Goal: Task Accomplishment & Management: Complete application form

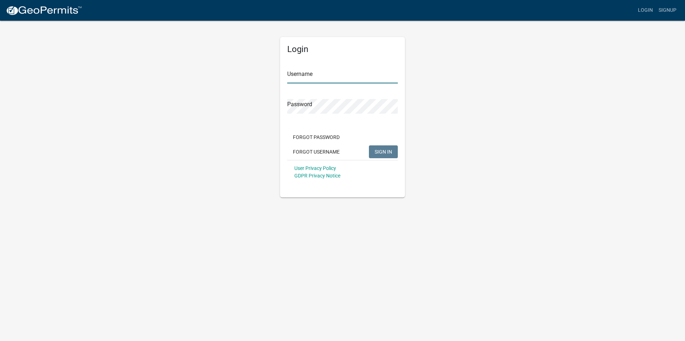
type input "Arc Angel Electric"
click at [384, 148] on button "SIGN IN" at bounding box center [383, 152] width 29 height 13
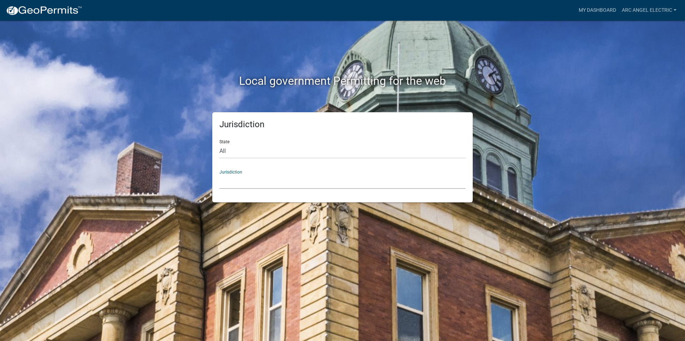
click at [304, 175] on select "[GEOGRAPHIC_DATA], [US_STATE] [GEOGRAPHIC_DATA], [US_STATE][PERSON_NAME][GEOGRA…" at bounding box center [342, 181] width 246 height 15
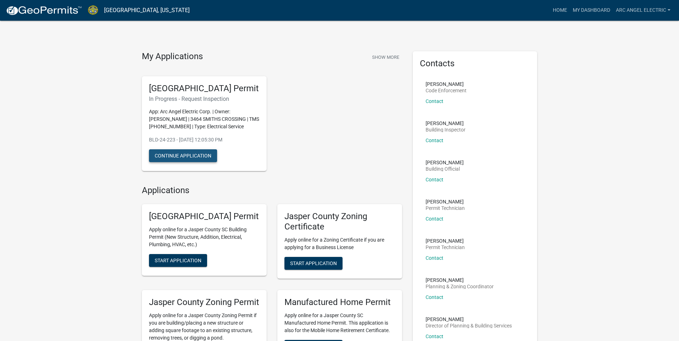
click at [196, 162] on button "Continue Application" at bounding box center [183, 155] width 68 height 13
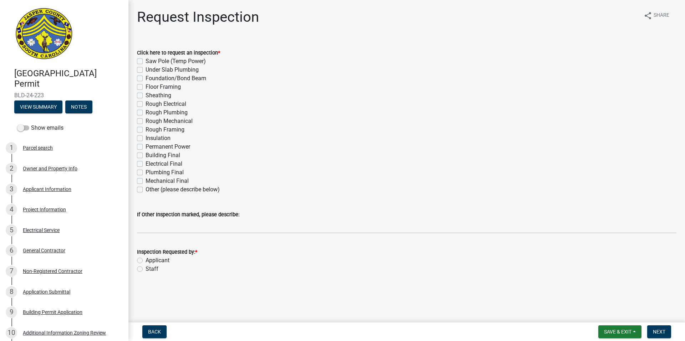
click at [146, 147] on label "Permanent Power" at bounding box center [168, 147] width 45 height 9
click at [146, 147] on input "Permanent Power" at bounding box center [148, 145] width 5 height 5
checkbox input "true"
checkbox input "false"
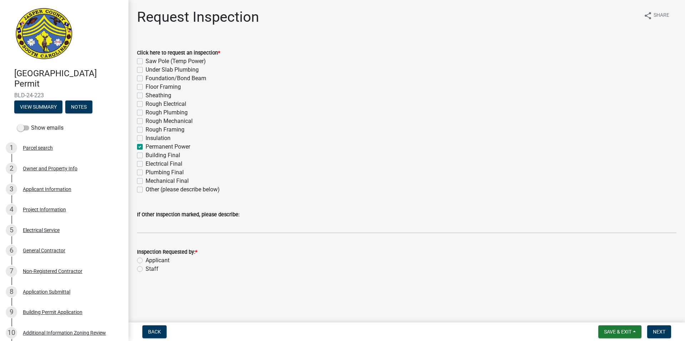
checkbox input "false"
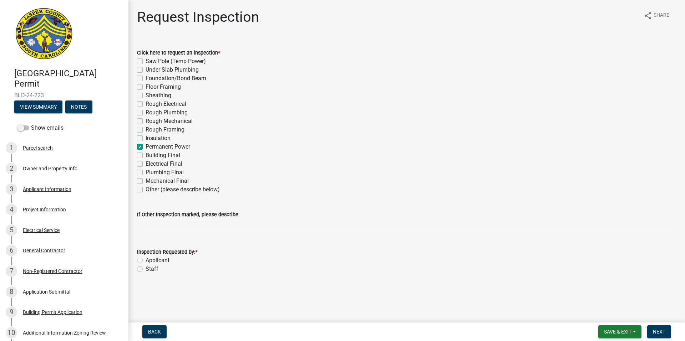
checkbox input "false"
checkbox input "true"
checkbox input "false"
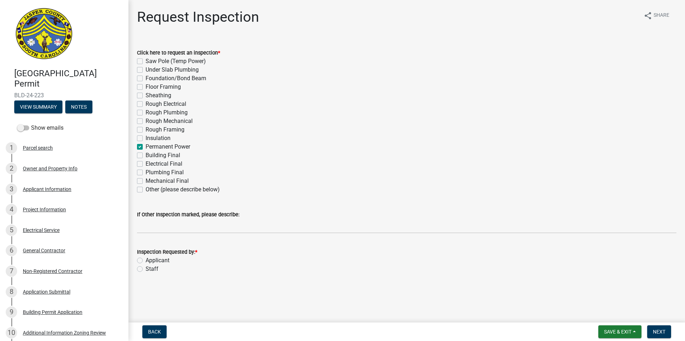
checkbox input "false"
click at [146, 145] on label "Permanent Power" at bounding box center [168, 147] width 45 height 9
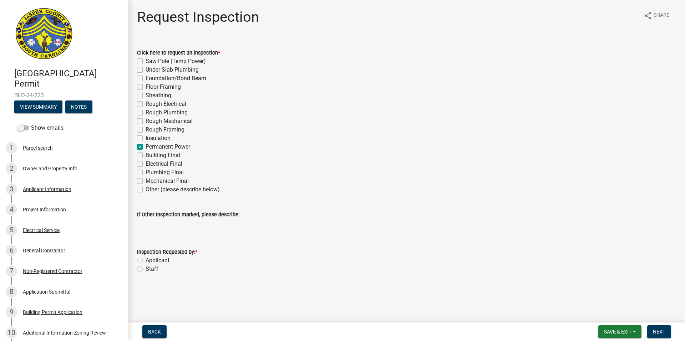
click at [146, 145] on input "Permanent Power" at bounding box center [148, 145] width 5 height 5
checkbox input "false"
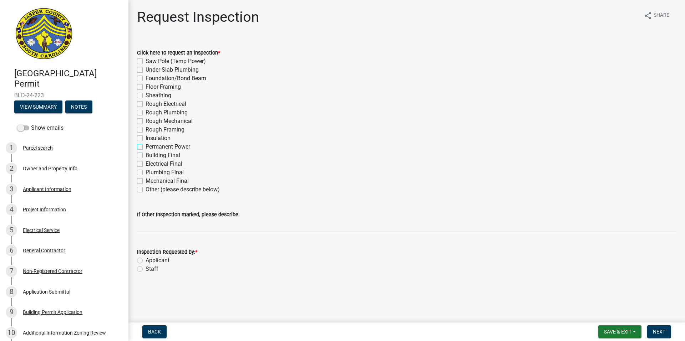
checkbox input "false"
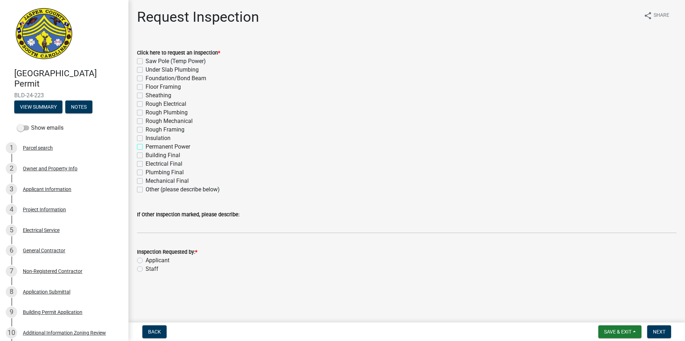
checkbox input "false"
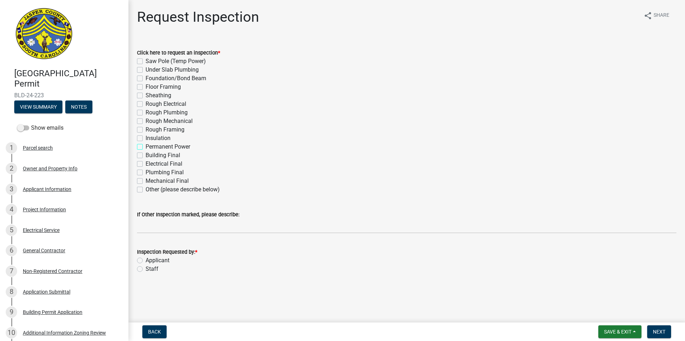
checkbox input "false"
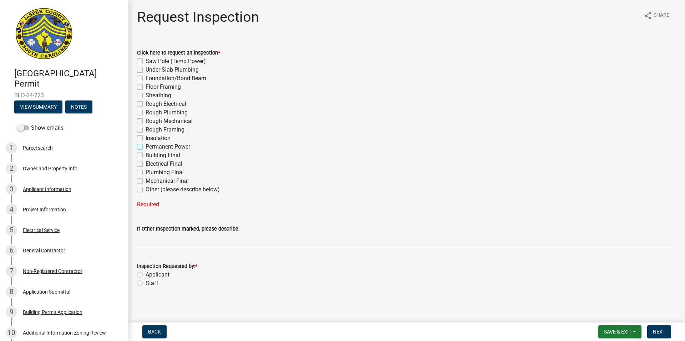
scroll to position [2, 0]
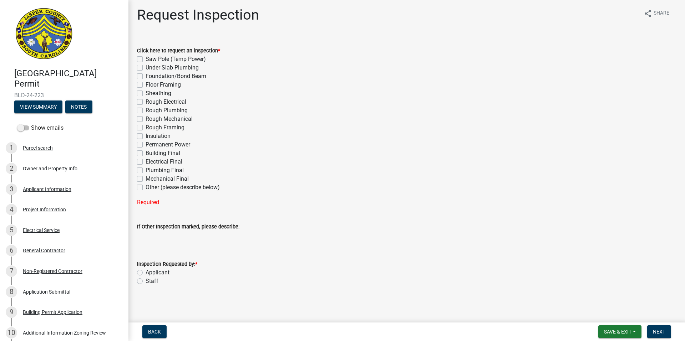
click at [146, 146] on label "Permanent Power" at bounding box center [168, 145] width 45 height 9
click at [146, 145] on input "Permanent Power" at bounding box center [148, 143] width 5 height 5
checkbox input "true"
checkbox input "false"
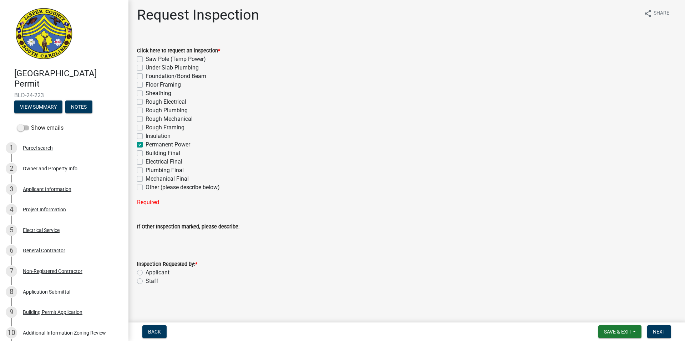
checkbox input "false"
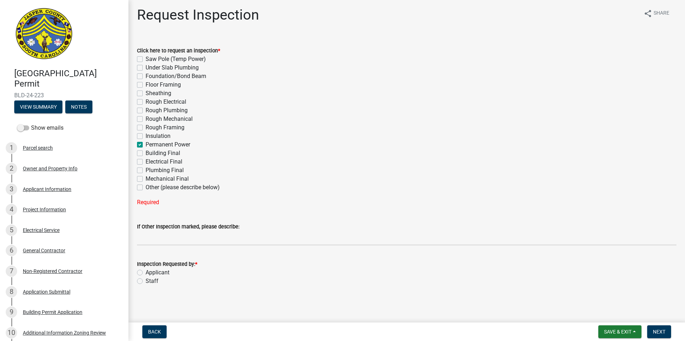
checkbox input "false"
checkbox input "true"
checkbox input "false"
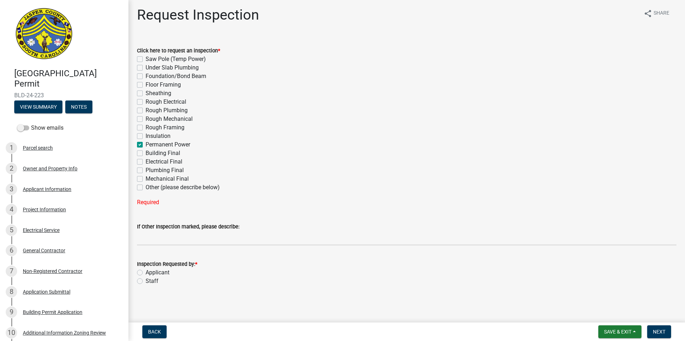
checkbox input "false"
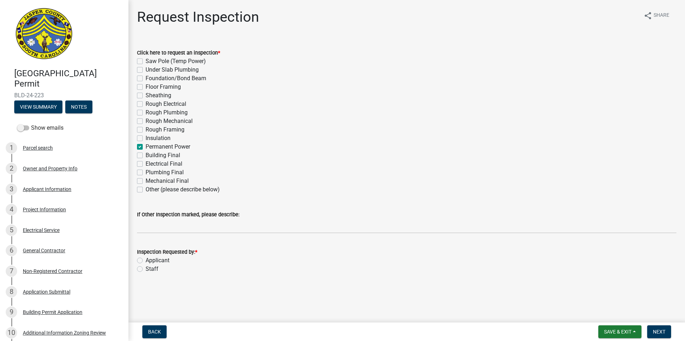
click at [146, 261] on label "Applicant" at bounding box center [158, 260] width 24 height 9
click at [146, 261] on input "Applicant" at bounding box center [148, 258] width 5 height 5
radio input "true"
click at [657, 328] on button "Next" at bounding box center [659, 332] width 24 height 13
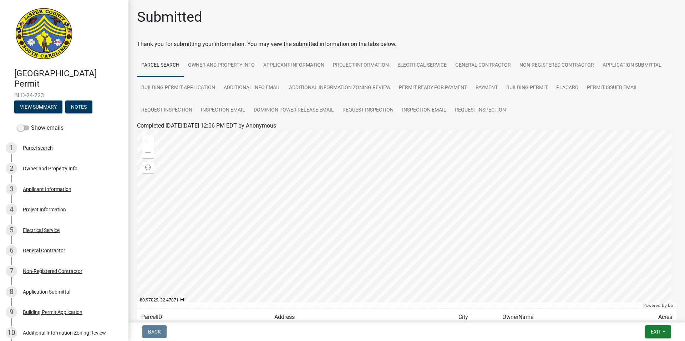
click at [161, 67] on link "Parcel search" at bounding box center [160, 65] width 47 height 23
click at [49, 143] on div "1 Parcel search" at bounding box center [61, 147] width 111 height 11
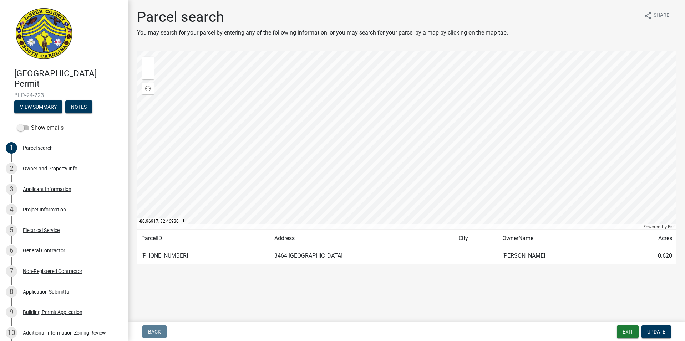
click at [456, 297] on main "Parcel search You may search for your parcel by entering any of the following i…" at bounding box center [406, 160] width 556 height 320
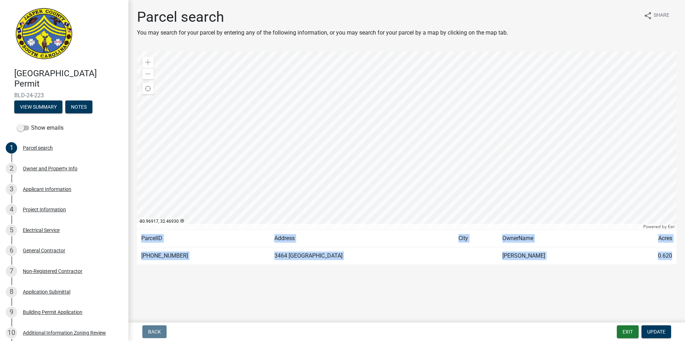
click at [456, 297] on main "Parcel search You may search for your parcel by entering any of the following i…" at bounding box center [406, 160] width 556 height 320
click at [373, 286] on main "Parcel search You may search for your parcel by entering any of the following i…" at bounding box center [406, 160] width 556 height 320
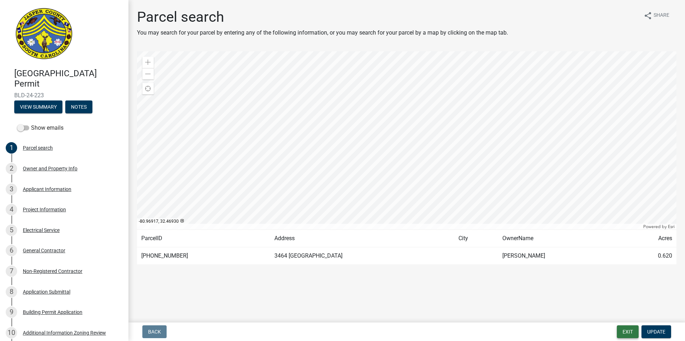
click at [622, 328] on button "Exit" at bounding box center [628, 332] width 22 height 13
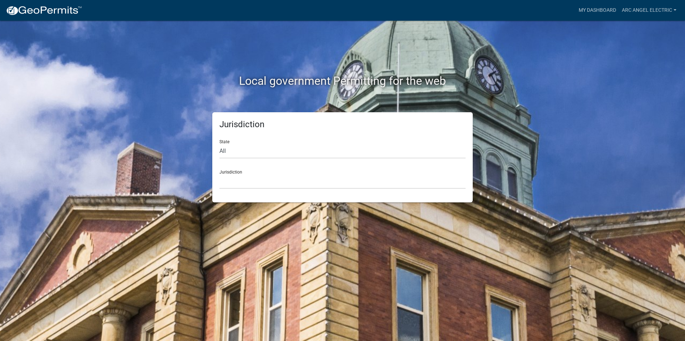
click at [294, 189] on div "Jurisdiction State All [US_STATE] [US_STATE] [US_STATE] [US_STATE] [US_STATE] […" at bounding box center [342, 157] width 260 height 90
click at [292, 187] on select "[GEOGRAPHIC_DATA], [US_STATE] [GEOGRAPHIC_DATA], [US_STATE][PERSON_NAME][GEOGRA…" at bounding box center [342, 181] width 246 height 15
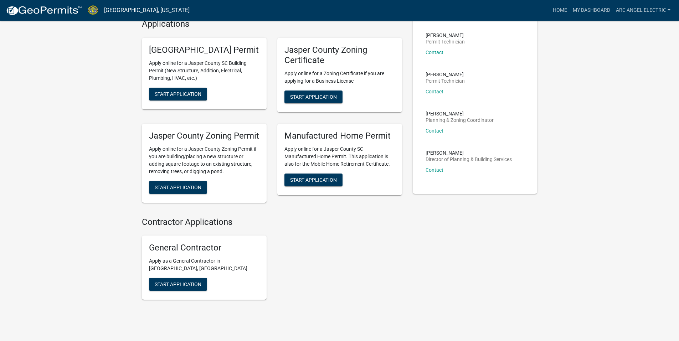
scroll to position [151, 0]
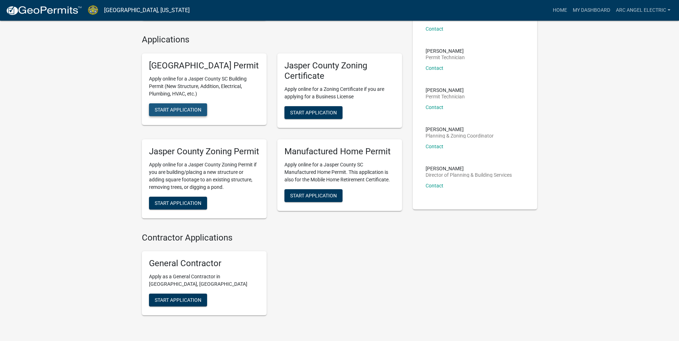
click at [188, 116] on button "Start Application" at bounding box center [178, 109] width 58 height 13
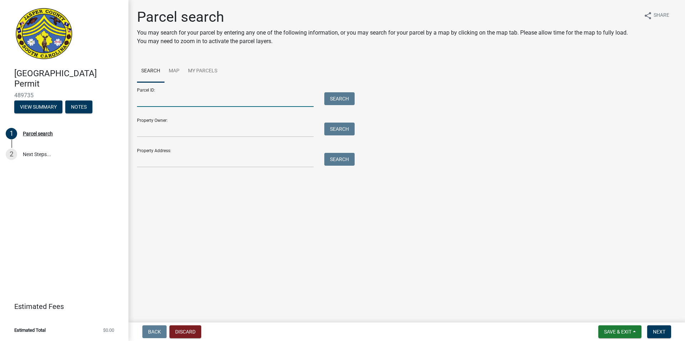
click at [234, 103] on input "Parcel ID:" at bounding box center [225, 99] width 177 height 15
click at [177, 128] on input "Property Owner:" at bounding box center [225, 130] width 177 height 15
click at [194, 171] on div "Parcel search You may search for your parcel by entering any one of the followi…" at bounding box center [407, 91] width 550 height 165
click at [194, 165] on input "Property Address:" at bounding box center [225, 160] width 177 height 15
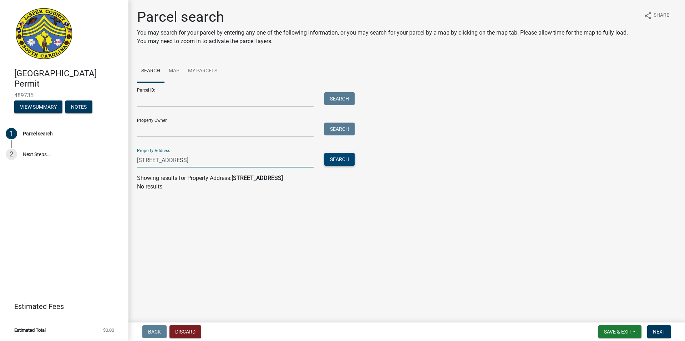
type input "[STREET_ADDRESS]"
click at [340, 154] on button "Search" at bounding box center [339, 159] width 30 height 13
click at [341, 156] on button "Search" at bounding box center [339, 159] width 30 height 13
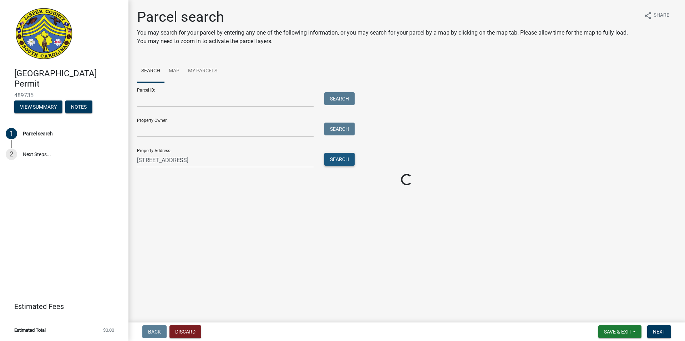
click at [341, 156] on button "Search" at bounding box center [339, 159] width 30 height 13
click at [342, 154] on button "Search" at bounding box center [339, 159] width 30 height 13
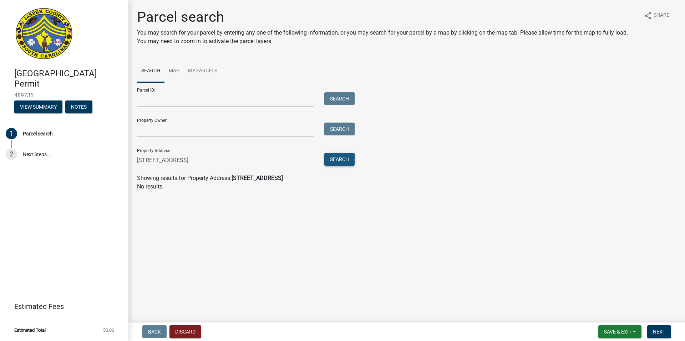
click at [342, 154] on button "Search" at bounding box center [339, 159] width 30 height 13
click at [170, 73] on link "Map" at bounding box center [173, 71] width 19 height 23
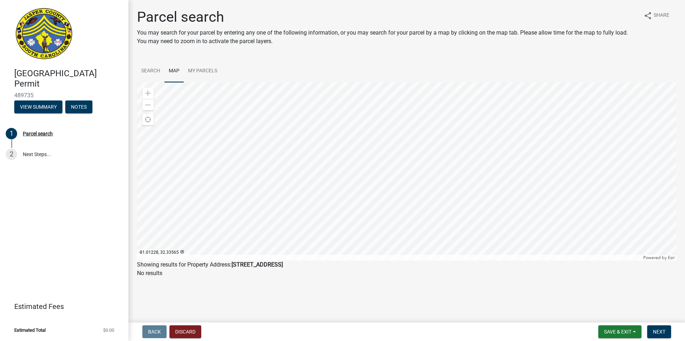
click at [402, 181] on div at bounding box center [406, 171] width 539 height 178
click at [404, 168] on div at bounding box center [406, 171] width 539 height 178
click at [407, 180] on div at bounding box center [406, 171] width 539 height 178
click at [195, 70] on link "My Parcels" at bounding box center [203, 71] width 38 height 23
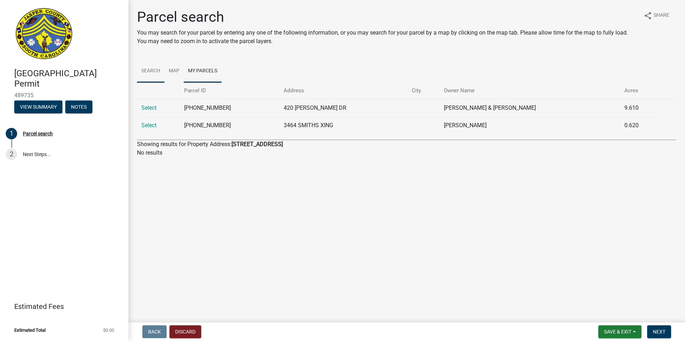
click at [152, 67] on link "Search" at bounding box center [150, 71] width 27 height 23
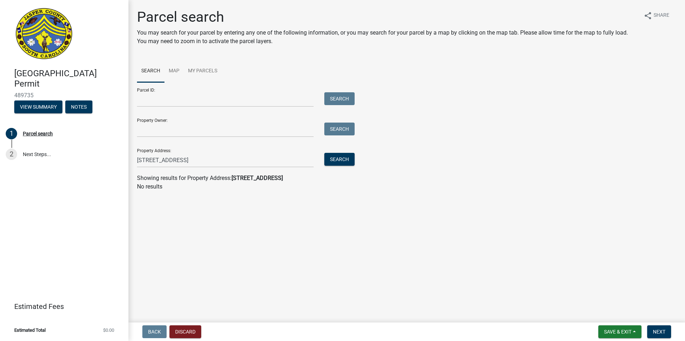
click at [206, 169] on wm-search-parcel-data-activity-input "Search Map My Parcels Parcel ID: Search Property Owner: Search Property Address…" at bounding box center [406, 125] width 539 height 131
click at [206, 167] on input "[STREET_ADDRESS]" at bounding box center [225, 160] width 177 height 15
click at [206, 164] on input "[STREET_ADDRESS]" at bounding box center [225, 160] width 177 height 15
click at [150, 161] on input "[STREET_ADDRESS]" at bounding box center [225, 160] width 177 height 15
type input "[STREET_ADDRESS]"
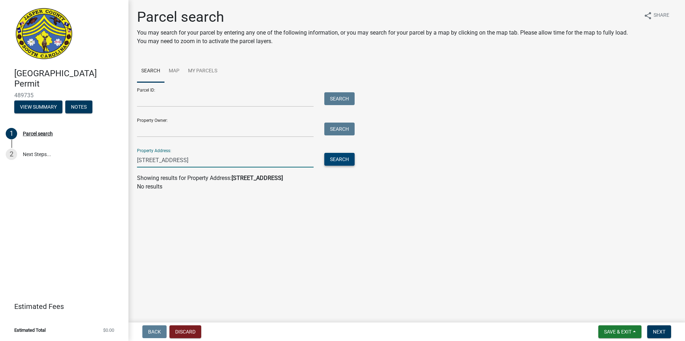
click at [352, 158] on button "Search" at bounding box center [339, 159] width 30 height 13
